Goal: Task Accomplishment & Management: Manage account settings

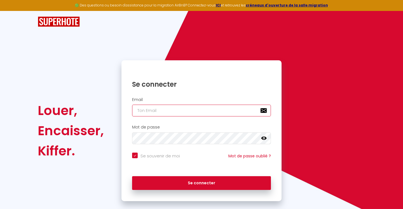
type input "a"
checkbox input "true"
type input "ax"
checkbox input "true"
type input "axe"
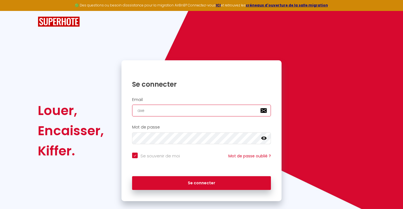
checkbox input "true"
type input "axel"
checkbox input "true"
type input "axell"
checkbox input "true"
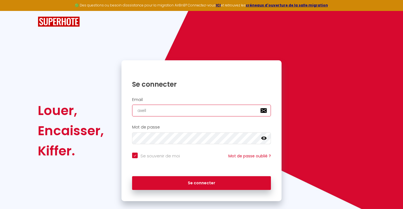
type input "axelle"
checkbox input "true"
type input "axelle."
checkbox input "true"
type input "axelle.j"
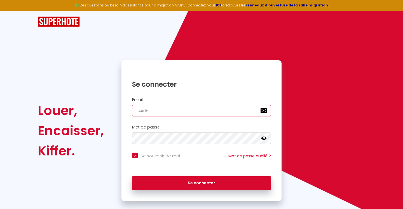
checkbox input "true"
type input "axelle.ja"
checkbox input "true"
type input "axelle.jad"
checkbox input "true"
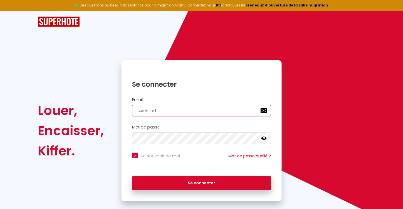
type input "axelle.jade"
checkbox input "true"
type input "axelle.jadem"
checkbox input "true"
type input "axelle.jadema"
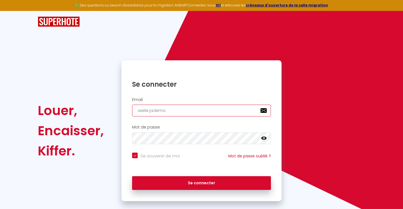
checkbox input "true"
type input "axelle.jademar"
checkbox input "true"
type input "axelle.jademara"
checkbox input "true"
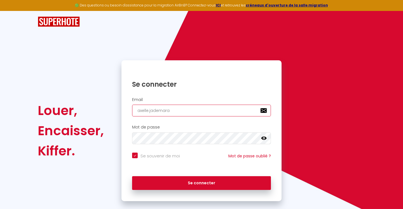
type input "axelle.jademara@"
checkbox input "true"
type input "axelle.jademara@g"
checkbox input "true"
type input "axelle.jademara@gm"
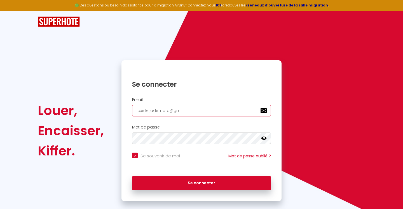
checkbox input "true"
type input "axelle.jademara@gma"
checkbox input "true"
type input "axelle.jademara@gmai"
checkbox input "true"
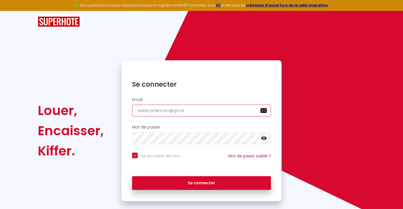
type input "[EMAIL_ADDRESS]"
checkbox input "true"
type input "[EMAIL_ADDRESS]."
checkbox input "true"
type input "axelle.jademara@gmail.c"
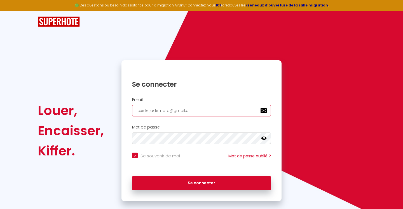
checkbox input "true"
type input "[EMAIL_ADDRESS][DOMAIN_NAME]"
checkbox input "true"
type input "[EMAIL_ADDRESS][DOMAIN_NAME]"
checkbox input "true"
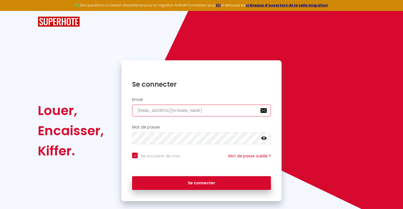
type input "[EMAIL_ADDRESS][DOMAIN_NAME]"
click at [264, 139] on icon at bounding box center [264, 138] width 6 height 6
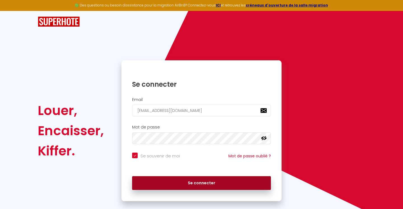
click at [237, 178] on button "Se connecter" at bounding box center [201, 183] width 139 height 14
checkbox input "true"
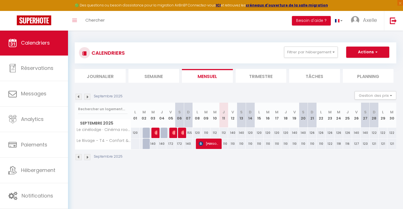
click at [184, 134] on img at bounding box center [183, 132] width 4 height 4
select select "OK"
select select "1"
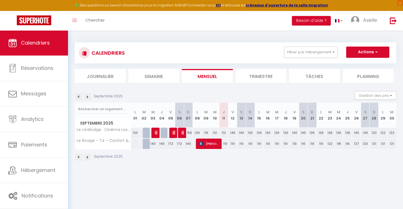
select select "1"
select select
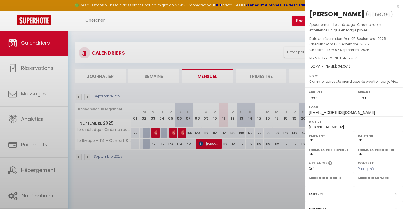
select select "52070"
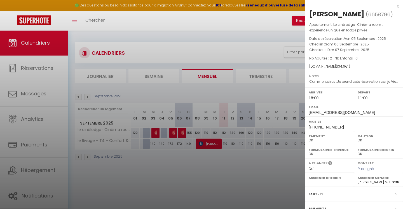
click at [201, 162] on div at bounding box center [201, 104] width 403 height 209
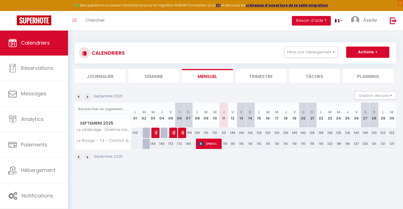
click at [209, 147] on span "[PERSON_NAME]" at bounding box center [209, 143] width 21 height 11
select select "KO"
select select "52355"
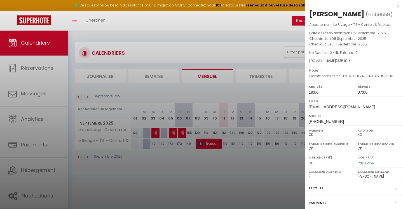
click at [211, 165] on div at bounding box center [201, 104] width 403 height 209
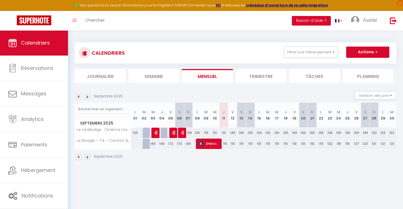
click at [88, 97] on img at bounding box center [87, 97] width 6 height 6
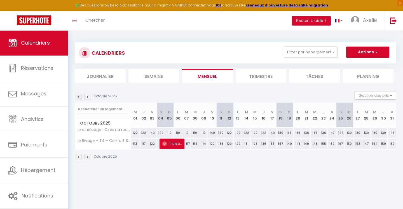
click at [178, 145] on span "[PERSON_NAME]" at bounding box center [172, 143] width 20 height 11
select select "OK"
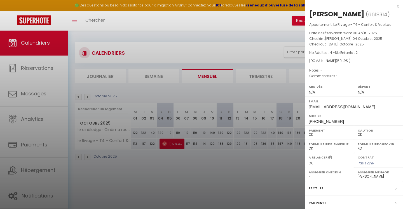
click at [198, 157] on div at bounding box center [201, 104] width 403 height 209
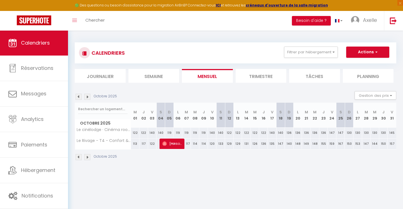
click at [174, 143] on span "[PERSON_NAME]" at bounding box center [172, 143] width 20 height 11
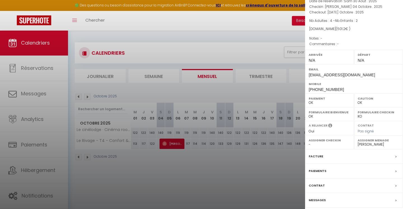
click at [180, 158] on div at bounding box center [201, 104] width 403 height 209
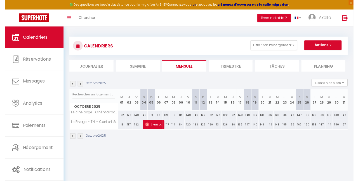
scroll to position [0, 0]
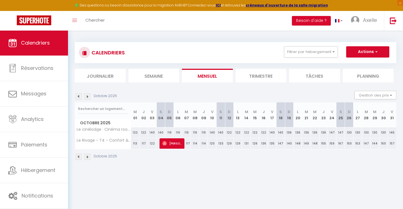
click at [78, 96] on img at bounding box center [79, 96] width 6 height 6
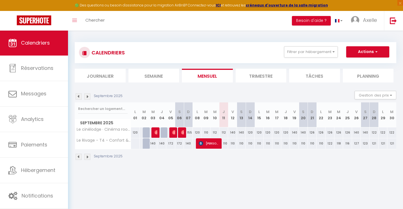
click at [87, 97] on img at bounding box center [87, 96] width 6 height 6
